Goal: Information Seeking & Learning: Compare options

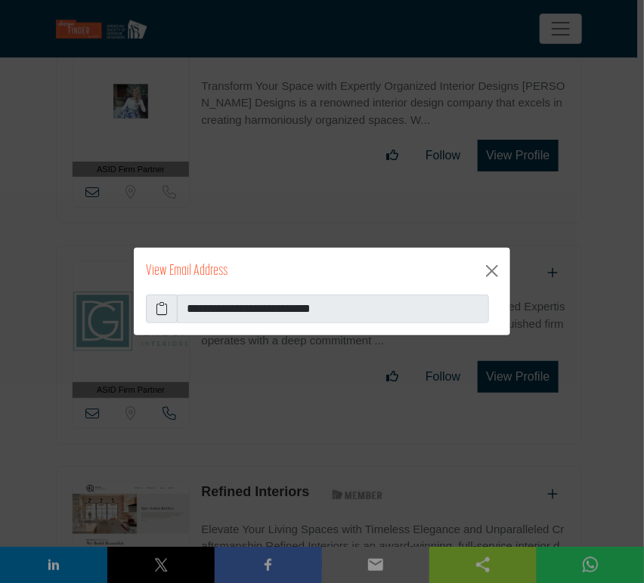
click at [159, 311] on icon at bounding box center [162, 309] width 12 height 18
click at [492, 275] on button "Close" at bounding box center [492, 271] width 24 height 24
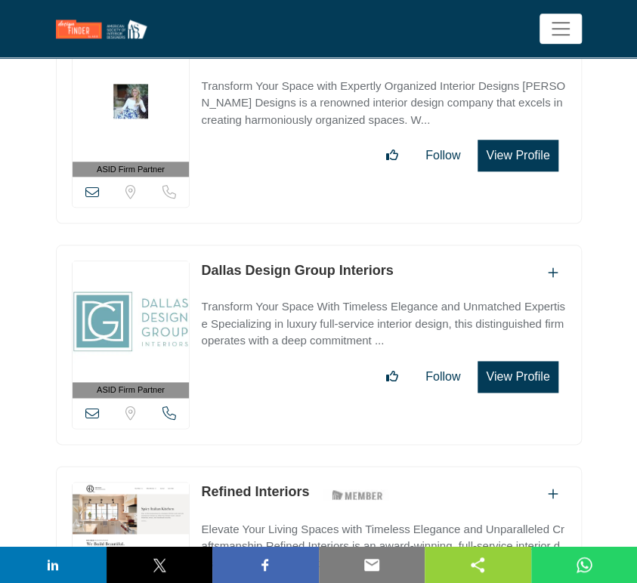
scroll to position [40722, 0]
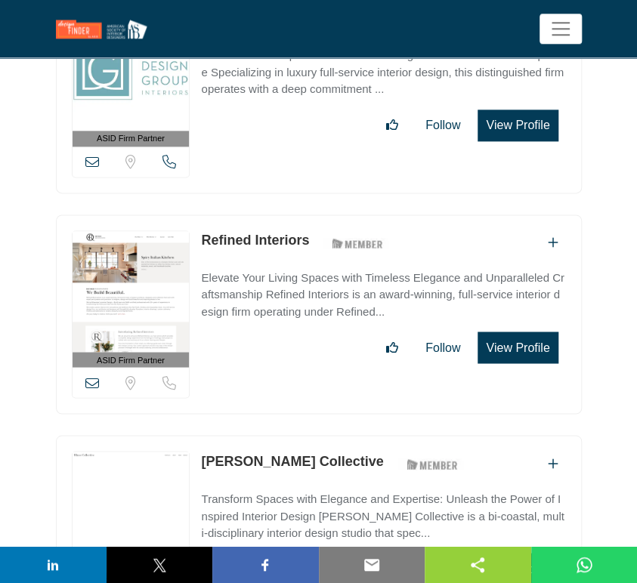
drag, startPoint x: 308, startPoint y: 252, endPoint x: 203, endPoint y: 251, distance: 105.8
click at [203, 451] on div "[PERSON_NAME] Collective ASID Member who supports and impacts the Interior Desi…" at bounding box center [335, 464] width 268 height 26
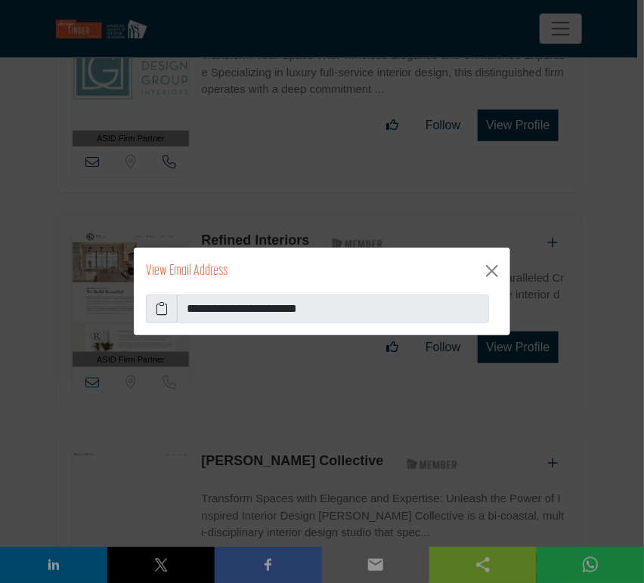
click at [159, 315] on icon at bounding box center [162, 309] width 12 height 18
drag, startPoint x: 494, startPoint y: 270, endPoint x: 422, endPoint y: 313, distance: 83.7
click at [494, 270] on button "Close" at bounding box center [492, 271] width 24 height 24
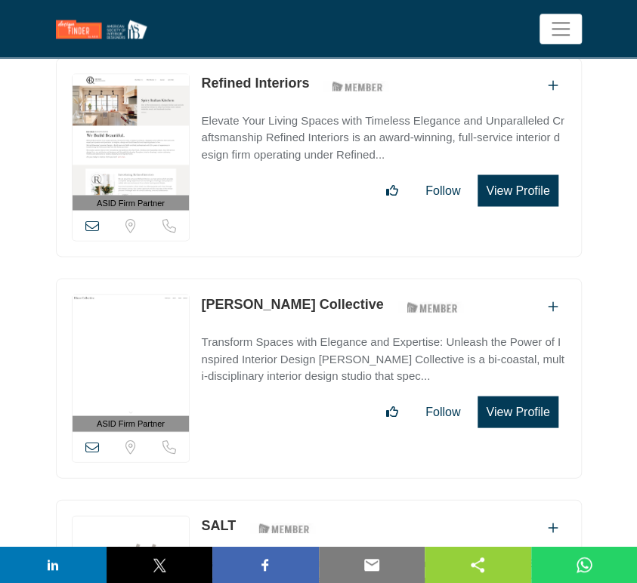
scroll to position [40891, 0]
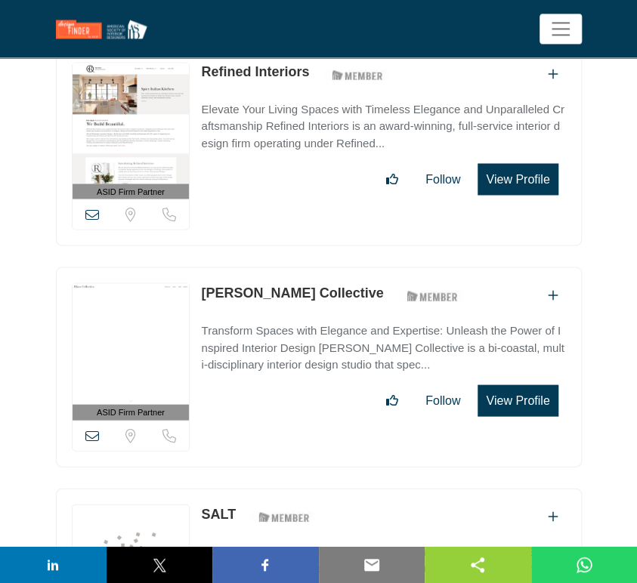
drag, startPoint x: 239, startPoint y: 304, endPoint x: 199, endPoint y: 302, distance: 39.4
click at [199, 488] on div "ASID Firm Partner ASID Firm Partners are design companies with ASID-qualified i…" at bounding box center [319, 588] width 526 height 200
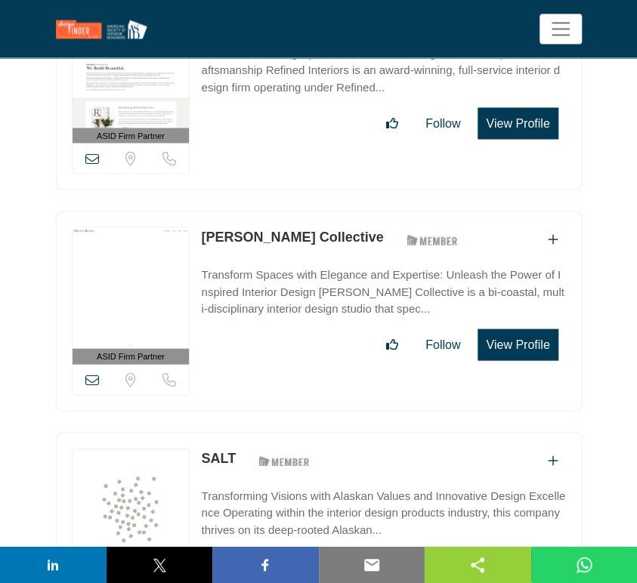
scroll to position [40975, 0]
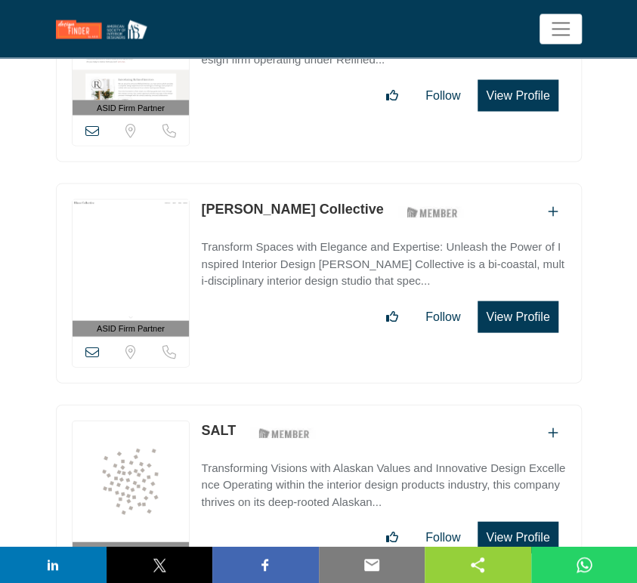
click at [93, 565] on icon at bounding box center [92, 572] width 14 height 14
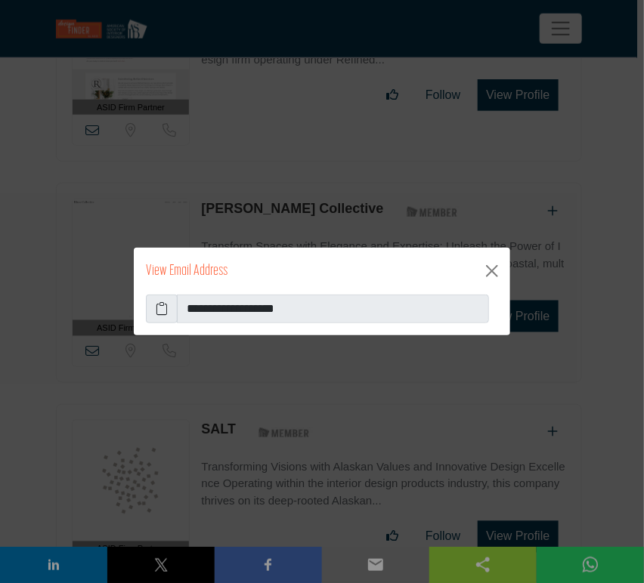
click at [159, 310] on icon at bounding box center [162, 309] width 12 height 18
click at [487, 274] on button "Close" at bounding box center [492, 271] width 24 height 24
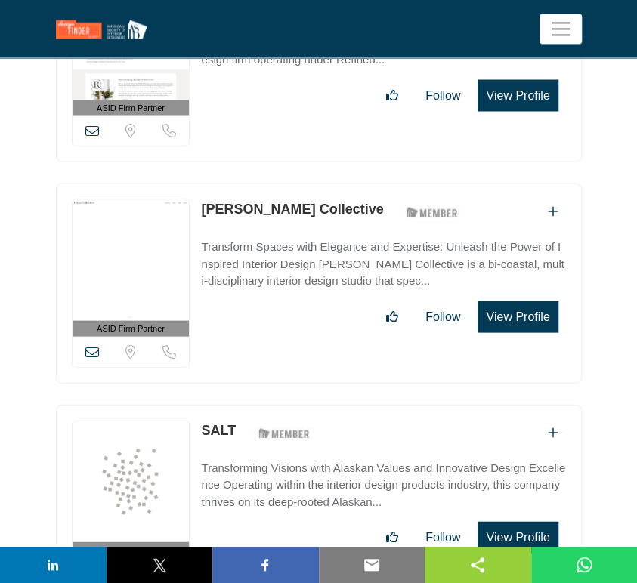
scroll to position [41058, 0]
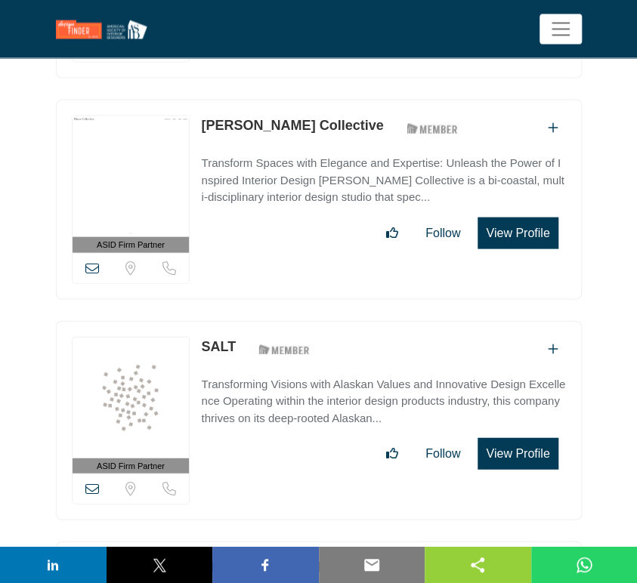
drag, startPoint x: 272, startPoint y: 354, endPoint x: 202, endPoint y: 356, distance: 70.3
click at [202, 557] on div "111 [PERSON_NAME] ASID Member who supports and impacts the Interior Design indu…" at bounding box center [314, 570] width 227 height 26
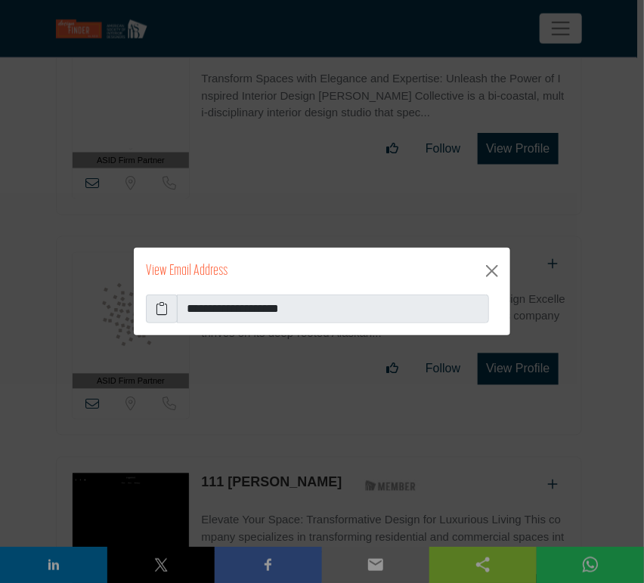
click at [156, 307] on icon at bounding box center [162, 309] width 12 height 18
click at [493, 276] on button "Close" at bounding box center [492, 271] width 24 height 24
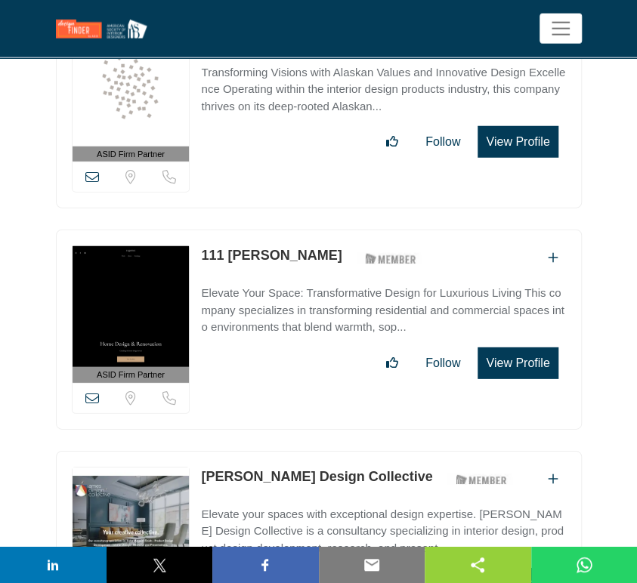
scroll to position [41394, 0]
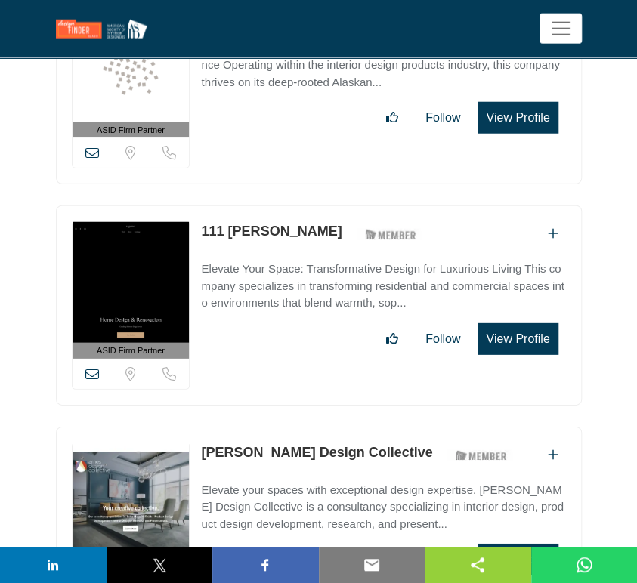
drag, startPoint x: 356, startPoint y: 239, endPoint x: 187, endPoint y: 242, distance: 169.3
click at [187, 427] on div "ASID Firm Partner ASID Firm Partners are design companies with ASID-qualified i…" at bounding box center [319, 527] width 526 height 200
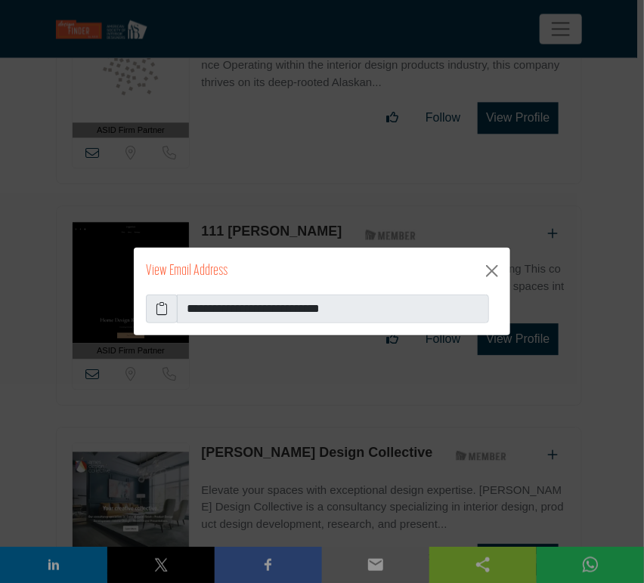
click at [165, 308] on icon at bounding box center [162, 309] width 12 height 18
drag, startPoint x: 490, startPoint y: 272, endPoint x: 439, endPoint y: 301, distance: 58.2
click at [490, 272] on button "Close" at bounding box center [492, 271] width 24 height 24
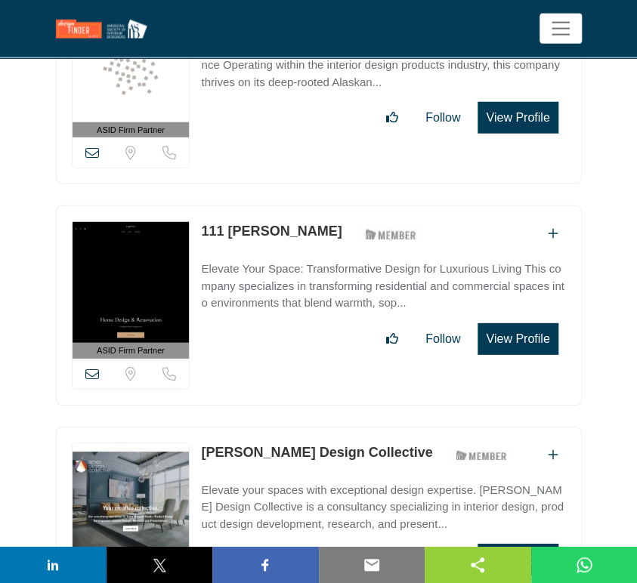
scroll to position [41478, 0]
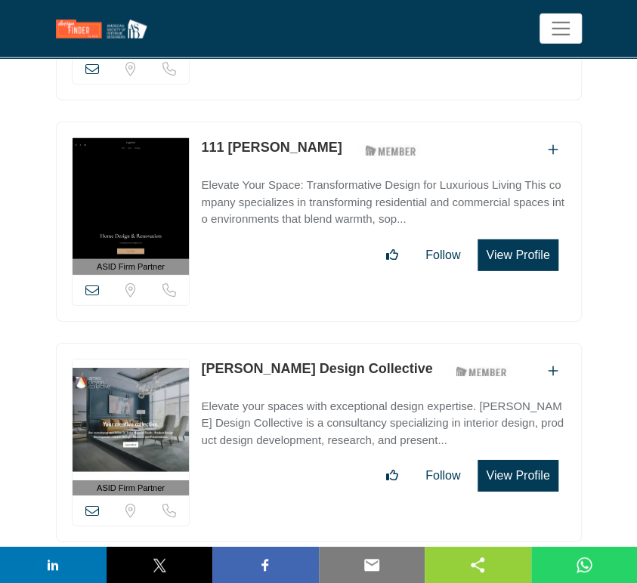
drag, startPoint x: 363, startPoint y: 373, endPoint x: 205, endPoint y: 374, distance: 157.9
click at [205, 580] on div "[PERSON_NAME] Signature Homes" at bounding box center [383, 592] width 364 height 25
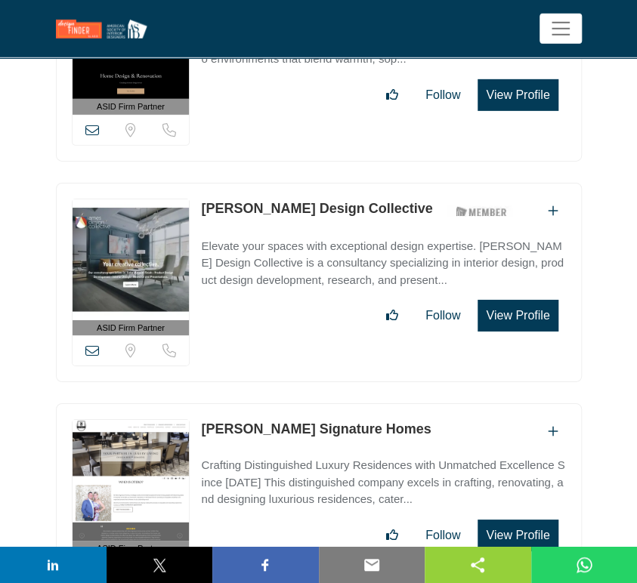
scroll to position [41646, 0]
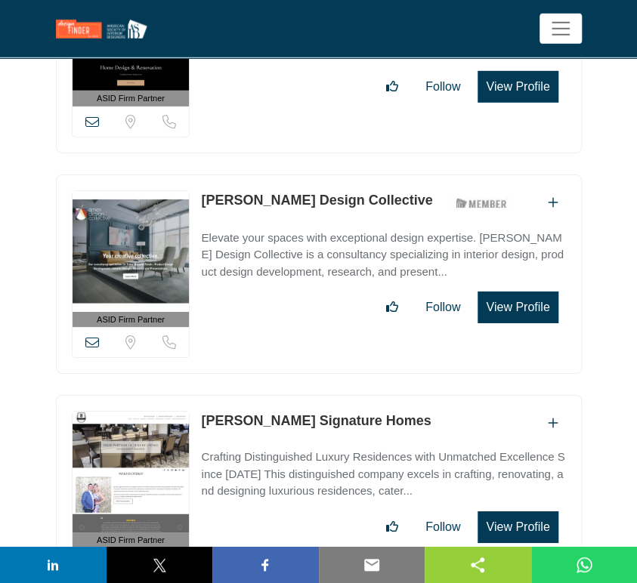
click at [91, 557] on icon at bounding box center [92, 564] width 14 height 14
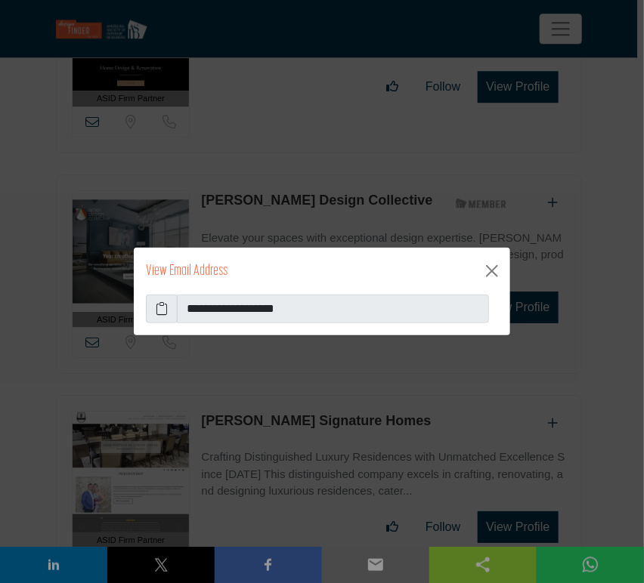
click at [161, 306] on icon at bounding box center [162, 309] width 12 height 18
drag, startPoint x: 495, startPoint y: 274, endPoint x: 487, endPoint y: 280, distance: 9.7
click at [495, 274] on button "Close" at bounding box center [492, 271] width 24 height 24
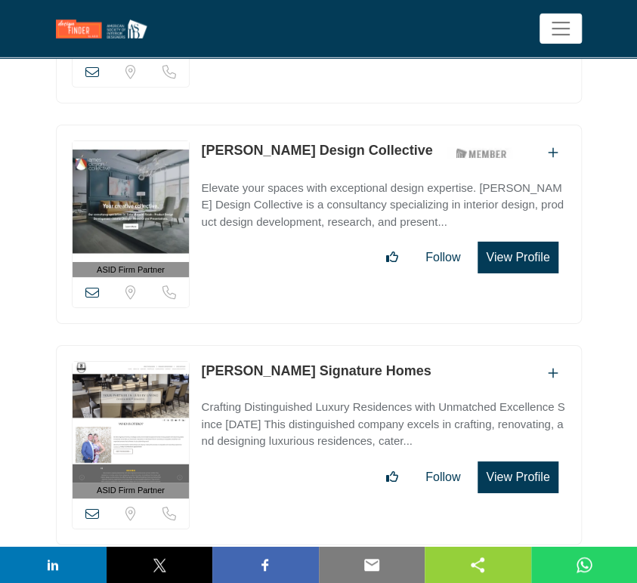
scroll to position [41730, 0]
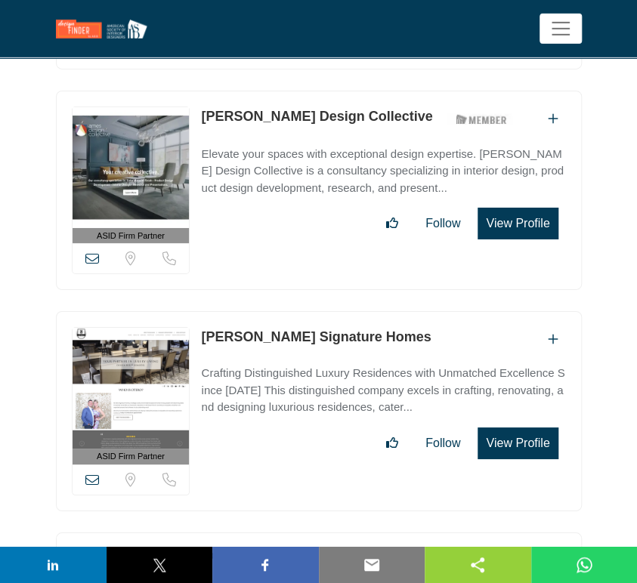
drag, startPoint x: 199, startPoint y: 340, endPoint x: 292, endPoint y: 343, distance: 93.0
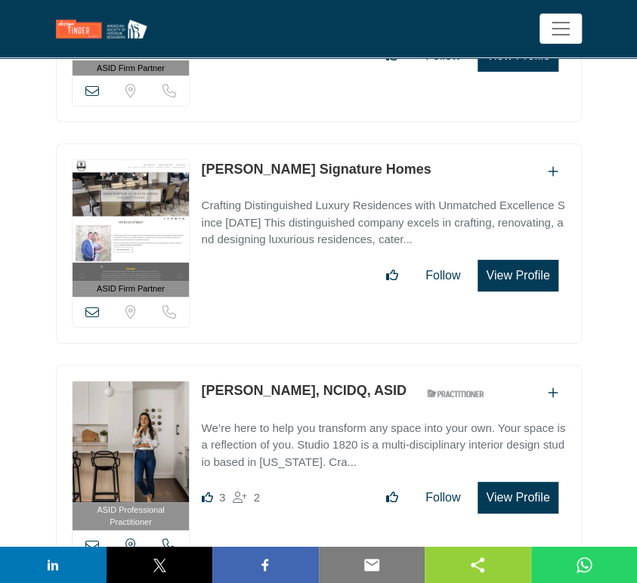
click at [91, 539] on icon at bounding box center [92, 546] width 14 height 14
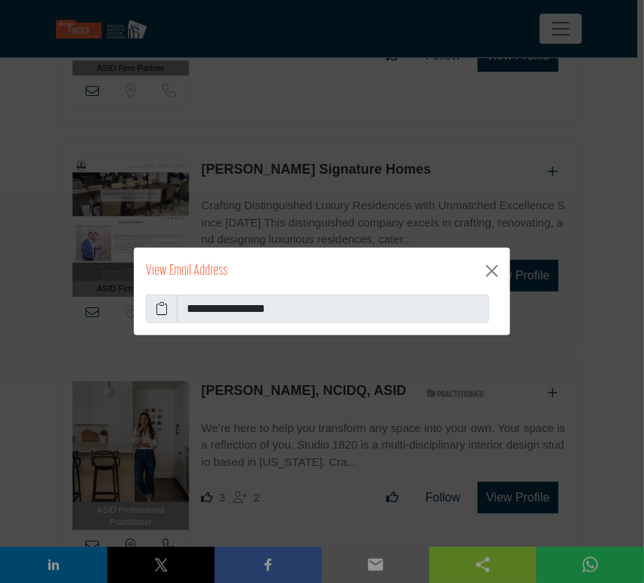
click at [162, 312] on icon at bounding box center [162, 309] width 12 height 18
click at [488, 277] on button "Close" at bounding box center [492, 271] width 24 height 24
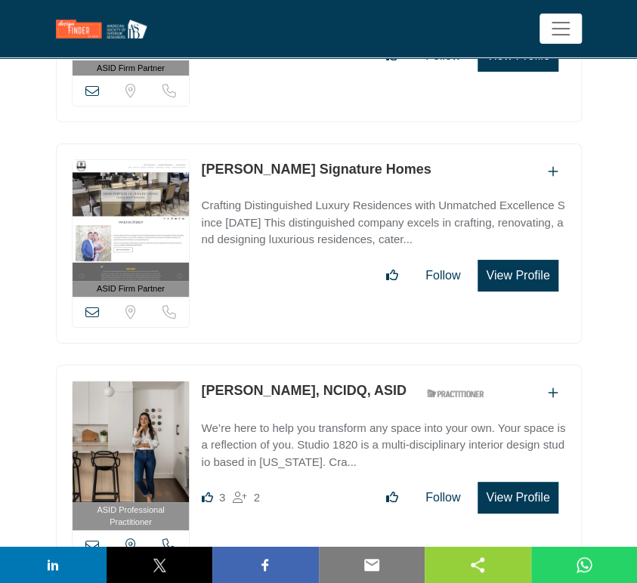
scroll to position [41982, 0]
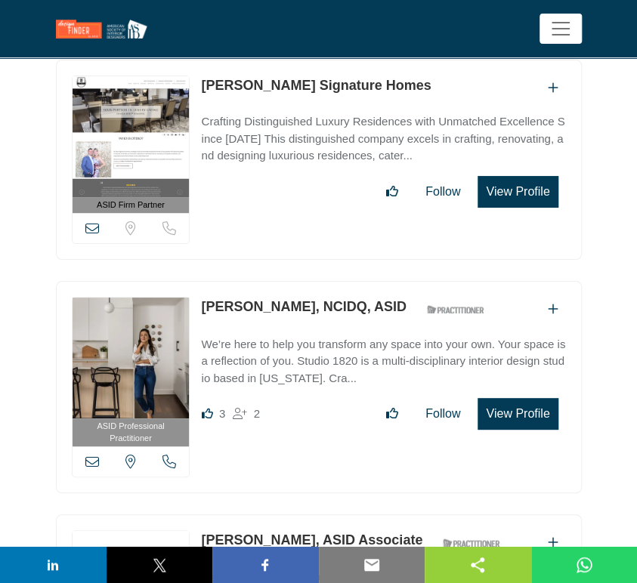
drag, startPoint x: 197, startPoint y: 323, endPoint x: 287, endPoint y: 329, distance: 90.1
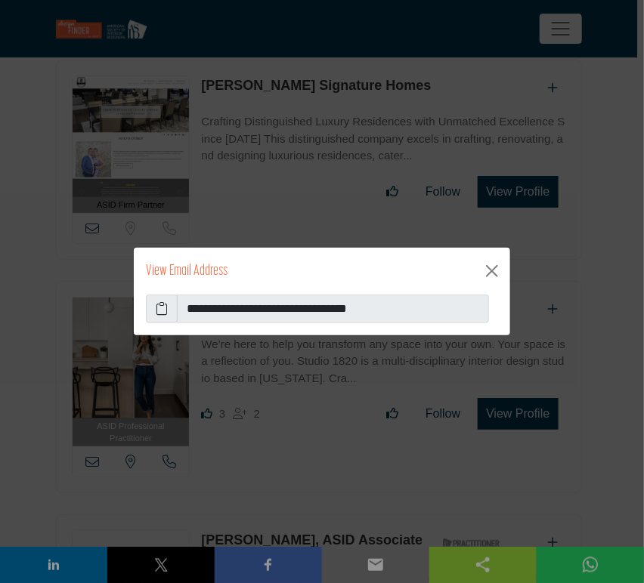
click at [156, 308] on icon at bounding box center [162, 309] width 12 height 18
click at [490, 271] on button "Close" at bounding box center [492, 271] width 24 height 24
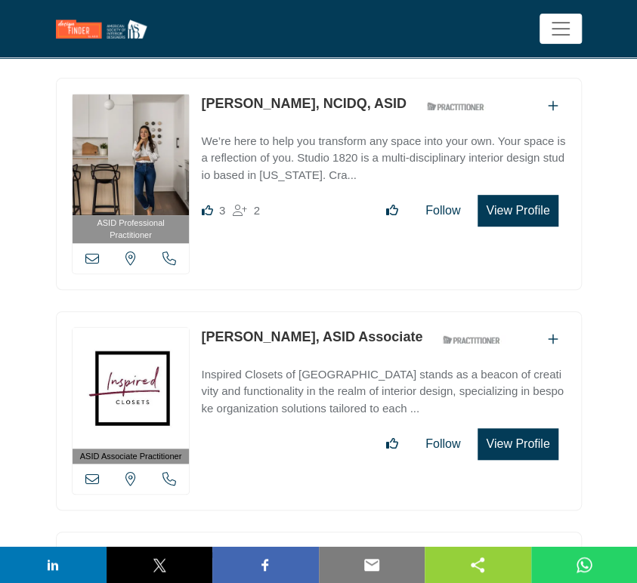
scroll to position [42234, 0]
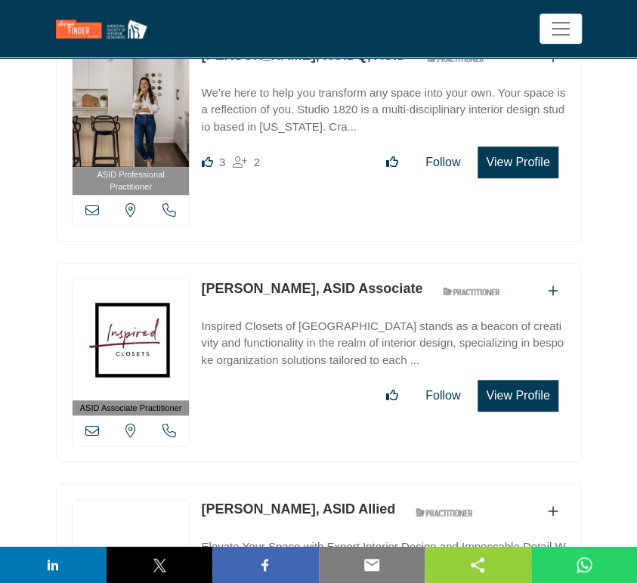
drag, startPoint x: 198, startPoint y: 289, endPoint x: 289, endPoint y: 289, distance: 90.7
click at [289, 484] on div "ASID Allied Practitioner ASID Allied Practitioners have successfully completed …" at bounding box center [319, 584] width 526 height 200
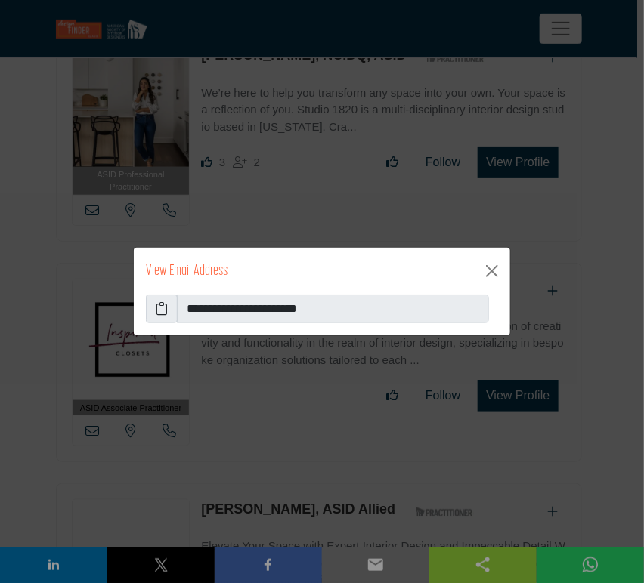
click at [160, 313] on icon at bounding box center [162, 309] width 12 height 18
drag, startPoint x: 486, startPoint y: 272, endPoint x: 477, endPoint y: 277, distance: 10.5
click at [486, 272] on button "Close" at bounding box center [492, 271] width 24 height 24
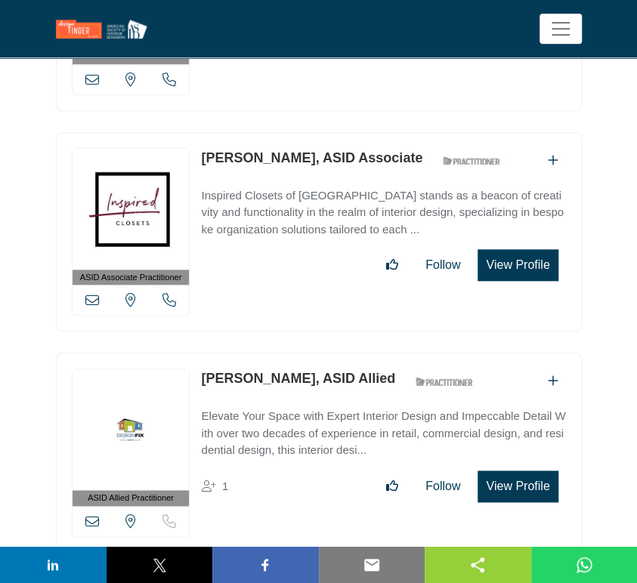
scroll to position [42402, 0]
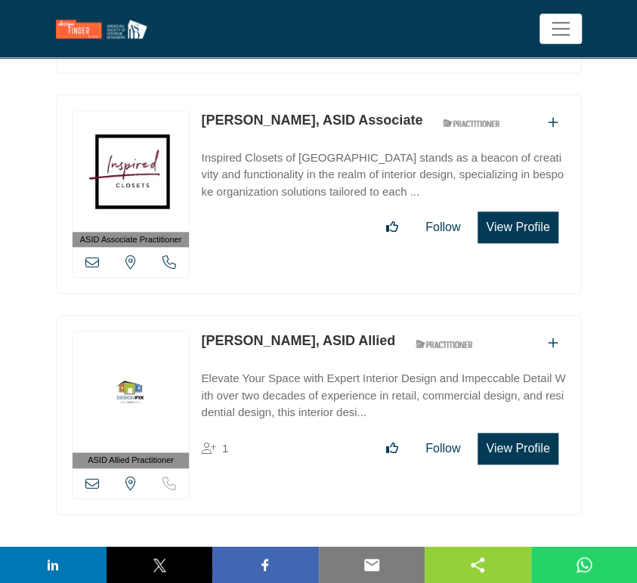
drag, startPoint x: 295, startPoint y: 355, endPoint x: 203, endPoint y: 356, distance: 91.4
click at [203, 564] on div "[PERSON_NAME]" at bounding box center [383, 576] width 364 height 25
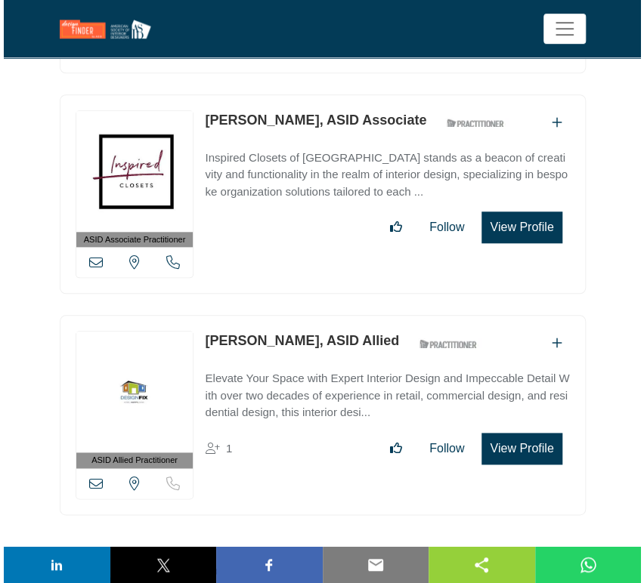
scroll to position [42486, 0]
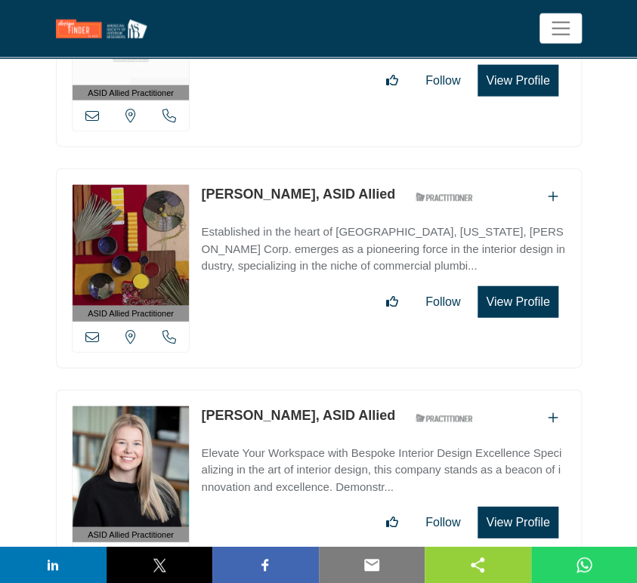
drag, startPoint x: 197, startPoint y: 400, endPoint x: 290, endPoint y: 406, distance: 93.1
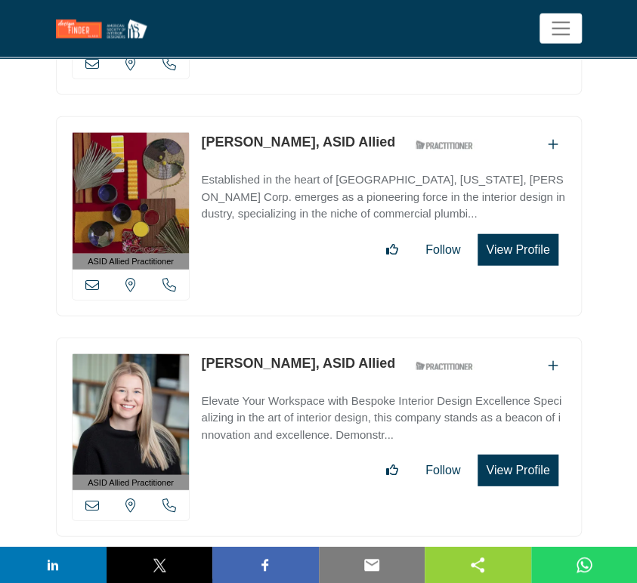
scroll to position [45172, 0]
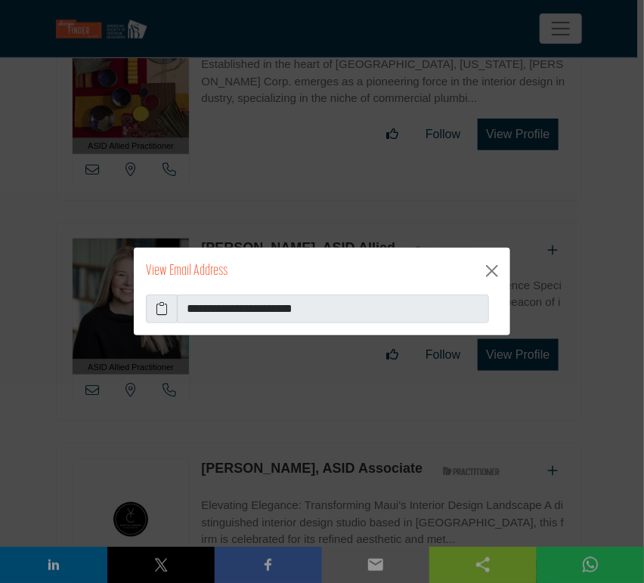
click at [162, 313] on icon at bounding box center [162, 309] width 12 height 18
click at [492, 277] on button "Close" at bounding box center [492, 271] width 24 height 24
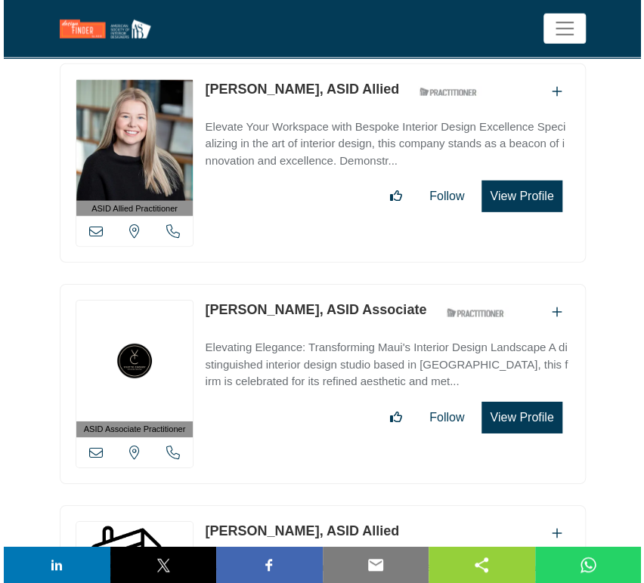
scroll to position [45341, 0]
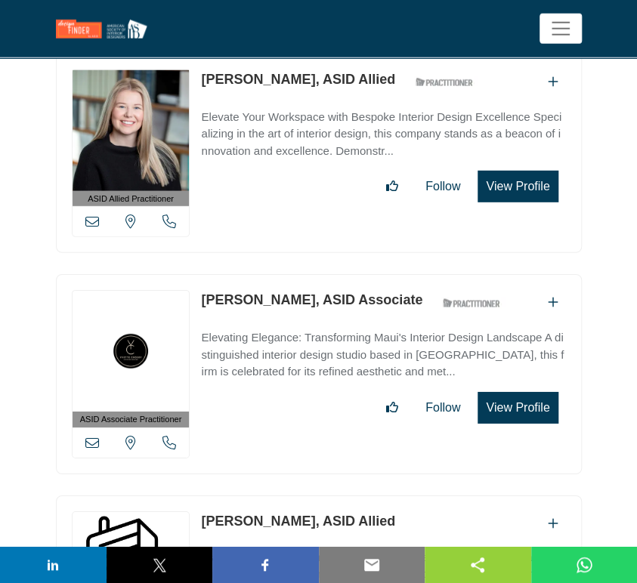
drag, startPoint x: 194, startPoint y: 283, endPoint x: 295, endPoint y: 288, distance: 101.4
click at [295, 496] on div "View email address of this listing Sorry, but we don't have a location for this…" at bounding box center [319, 588] width 526 height 184
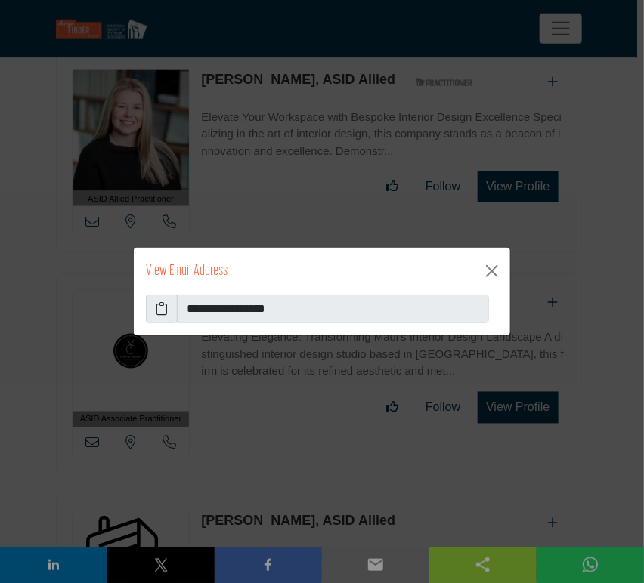
click at [153, 309] on span at bounding box center [162, 309] width 32 height 29
click at [159, 311] on icon at bounding box center [162, 309] width 12 height 18
click at [491, 274] on button "Close" at bounding box center [492, 271] width 24 height 24
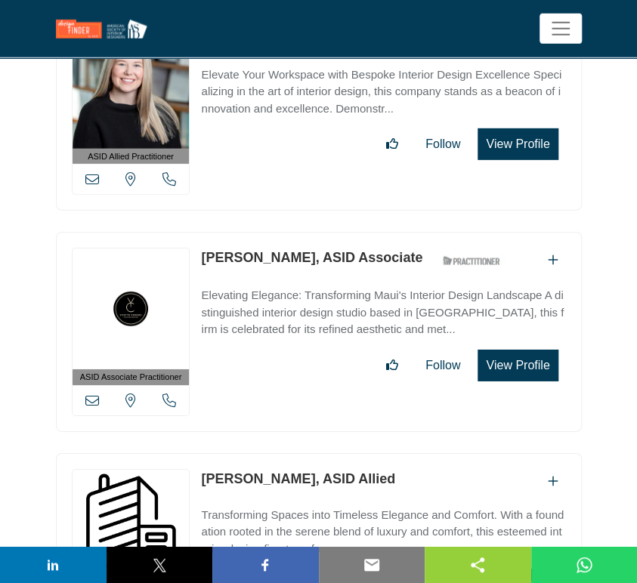
scroll to position [45509, 0]
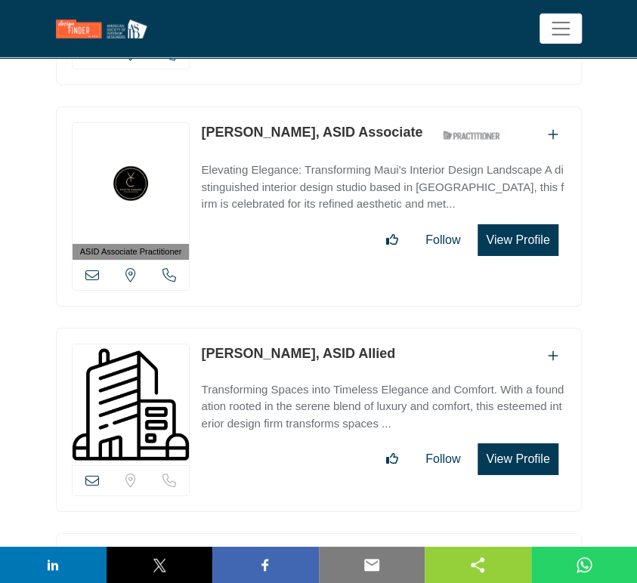
drag, startPoint x: 196, startPoint y: 326, endPoint x: 285, endPoint y: 328, distance: 88.4
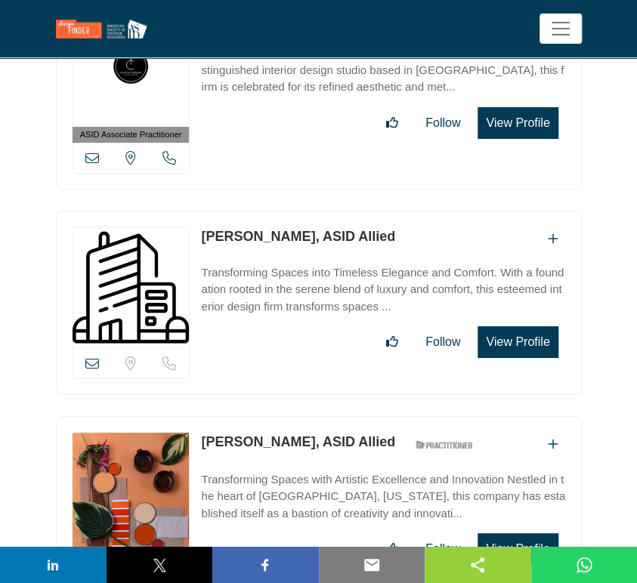
scroll to position [45676, 0]
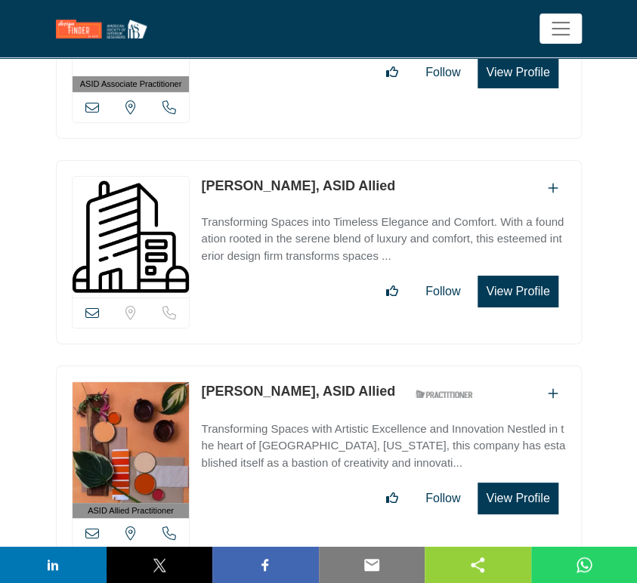
click at [92, 527] on icon at bounding box center [92, 534] width 14 height 14
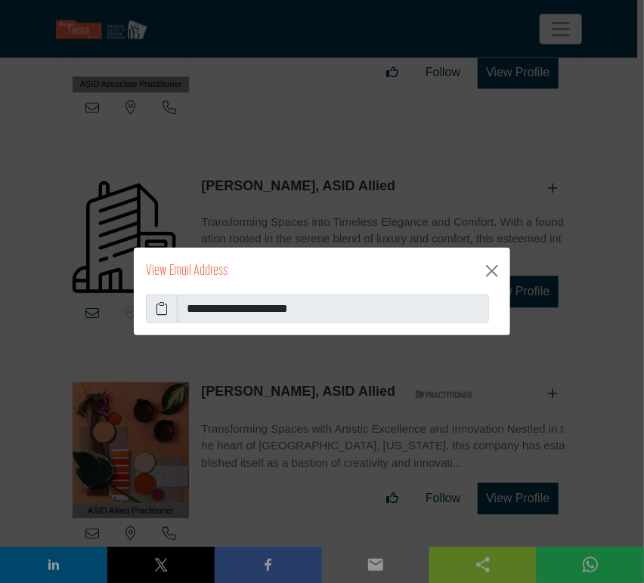
click at [157, 308] on icon at bounding box center [162, 309] width 12 height 18
click at [490, 273] on button "Close" at bounding box center [492, 271] width 24 height 24
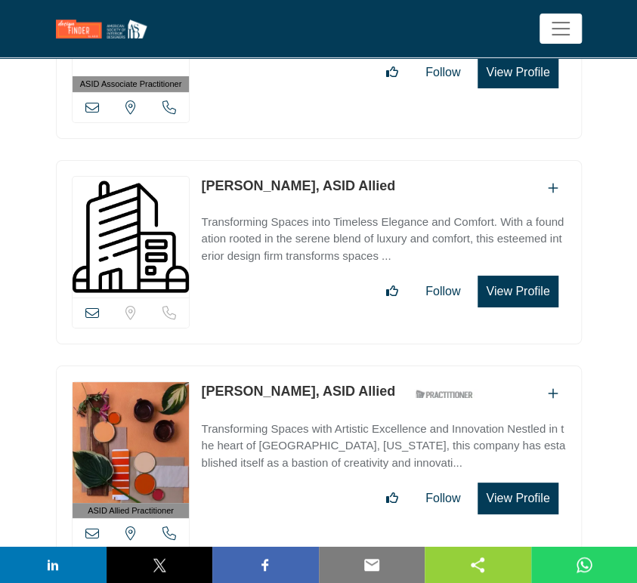
scroll to position [45760, 0]
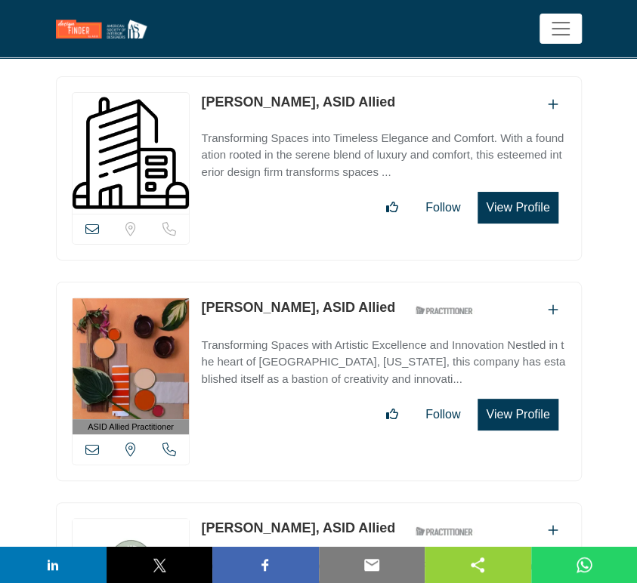
drag, startPoint x: 196, startPoint y: 290, endPoint x: 307, endPoint y: 316, distance: 113.3
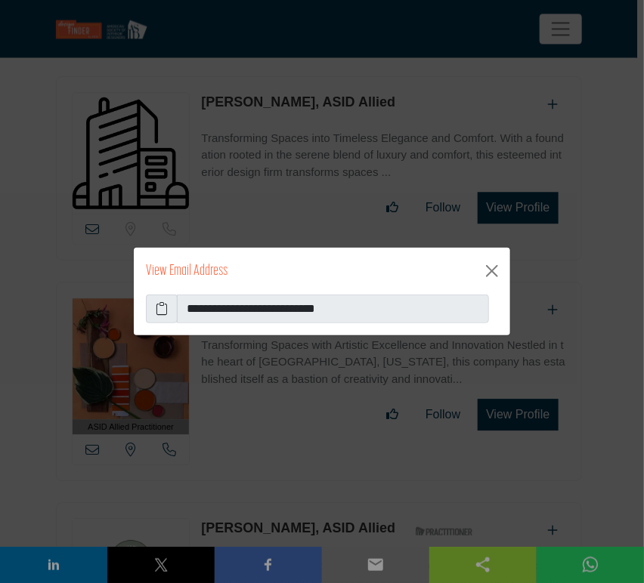
click at [162, 309] on icon at bounding box center [162, 309] width 12 height 18
click at [160, 310] on icon at bounding box center [162, 309] width 12 height 18
click at [495, 274] on button "Close" at bounding box center [492, 271] width 24 height 24
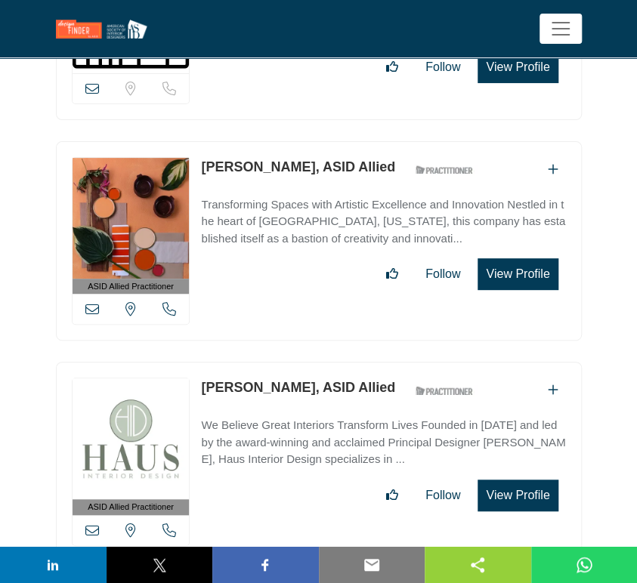
scroll to position [45928, 0]
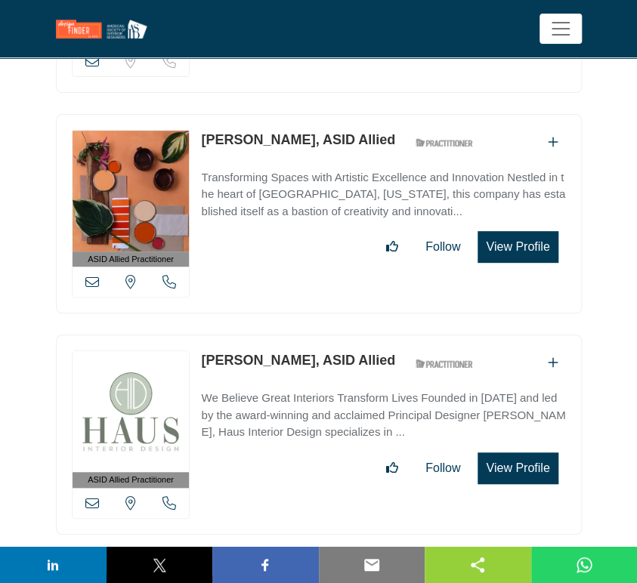
drag, startPoint x: 199, startPoint y: 343, endPoint x: 289, endPoint y: 345, distance: 90.0
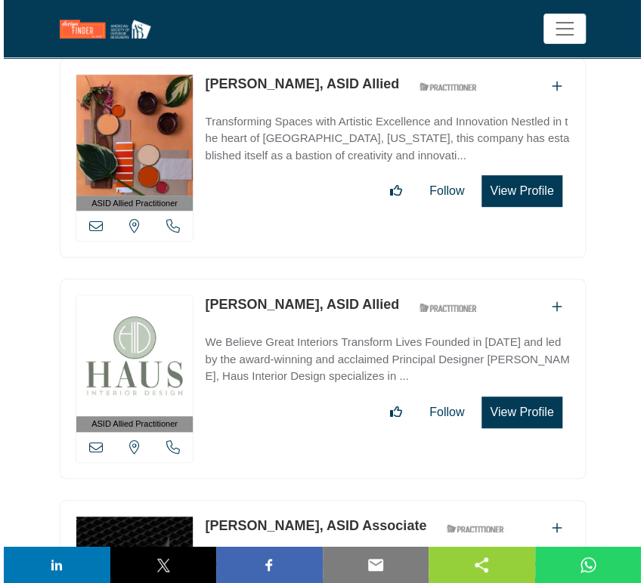
scroll to position [46012, 0]
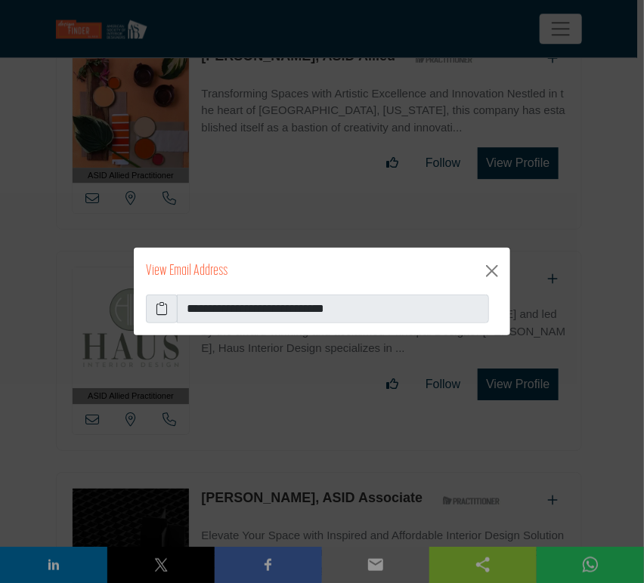
click at [161, 309] on icon at bounding box center [162, 309] width 12 height 18
